Goal: Task Accomplishment & Management: Complete application form

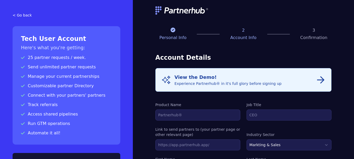
click at [174, 12] on img at bounding box center [182, 10] width 53 height 8
click at [181, 10] on img at bounding box center [182, 10] width 53 height 8
click at [20, 15] on link "< Go back" at bounding box center [67, 15] width 108 height 5
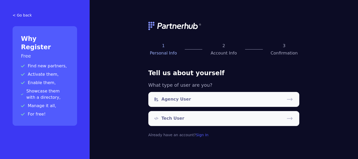
click at [19, 15] on link "< Go back" at bounding box center [45, 15] width 65 height 5
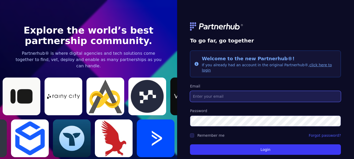
click at [250, 91] on input "Email" at bounding box center [265, 96] width 151 height 11
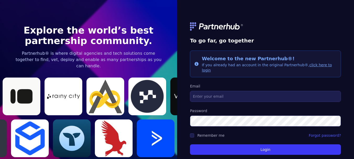
click at [229, 77] on form "To go far, go together Info Welcome to the new Partnerhub®! If you already had …" at bounding box center [265, 91] width 151 height 163
click at [105, 58] on p "Partnerhub® is where digital agencies and tech solutions come together to find,…" at bounding box center [88, 59] width 151 height 19
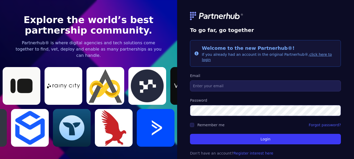
scroll to position [17, 0]
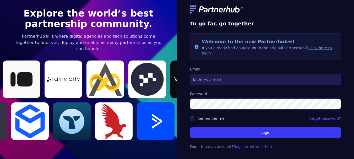
click at [319, 47] on link "click here to login" at bounding box center [267, 50] width 130 height 9
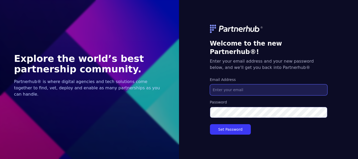
click at [260, 84] on input "Email Address" at bounding box center [268, 89] width 117 height 11
click at [282, 70] on div "Welcome to the new Partnerhub®! Enter your email address and your new password …" at bounding box center [268, 58] width 117 height 38
